Goal: Navigation & Orientation: Find specific page/section

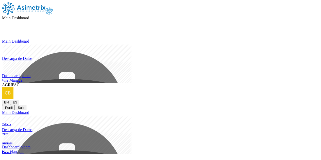
click at [178, 13] on nav "Main Dashboard Main Dashboard Descarga de Datos Dashboard planta File Manager A…" at bounding box center [160, 56] width 317 height 108
click at [20, 83] on span "AGRIPAC" at bounding box center [10, 85] width 17 height 4
click at [306, 83] on div "AGRIPAC EN ES Perfil Salir" at bounding box center [160, 97] width 317 height 28
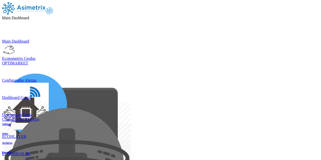
click at [29, 16] on span "Main Dashboard" at bounding box center [15, 18] width 27 height 4
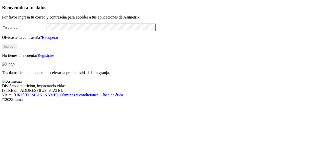
type input "[PERSON_NAME][EMAIL_ADDRESS][PERSON_NAME][DOMAIN_NAME]"
click at [17, 49] on button "Ingresa" at bounding box center [9, 46] width 15 height 5
